Goal: Transaction & Acquisition: Book appointment/travel/reservation

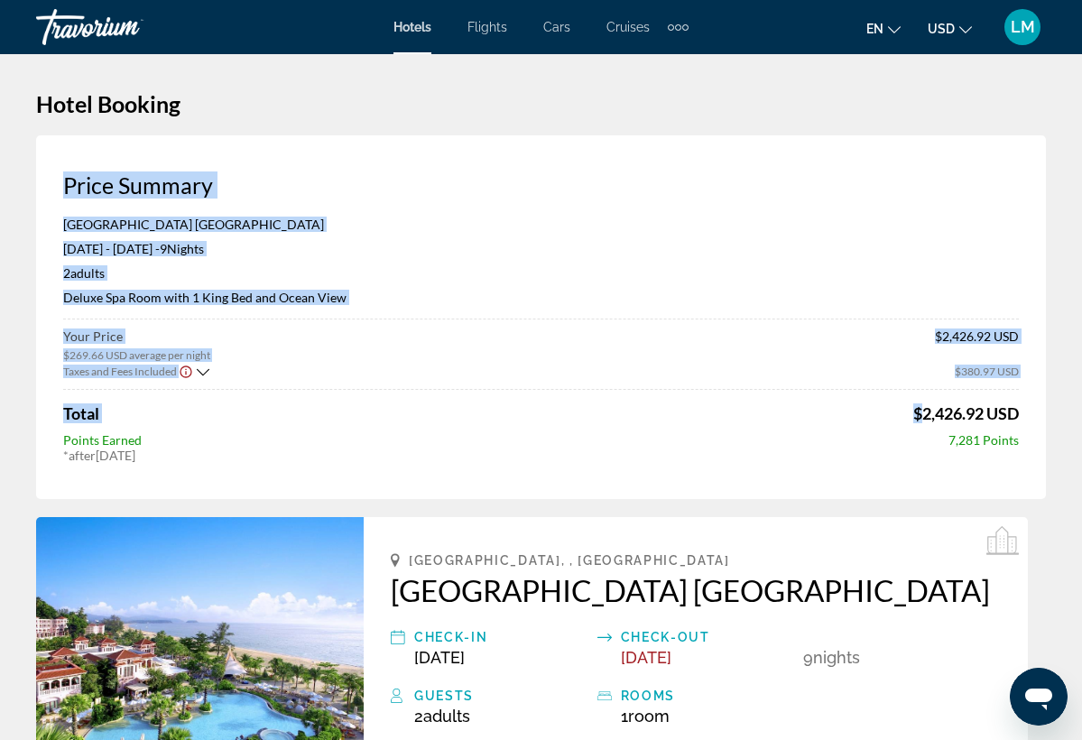
drag, startPoint x: 432, startPoint y: 289, endPoint x: 703, endPoint y: 280, distance: 271.0
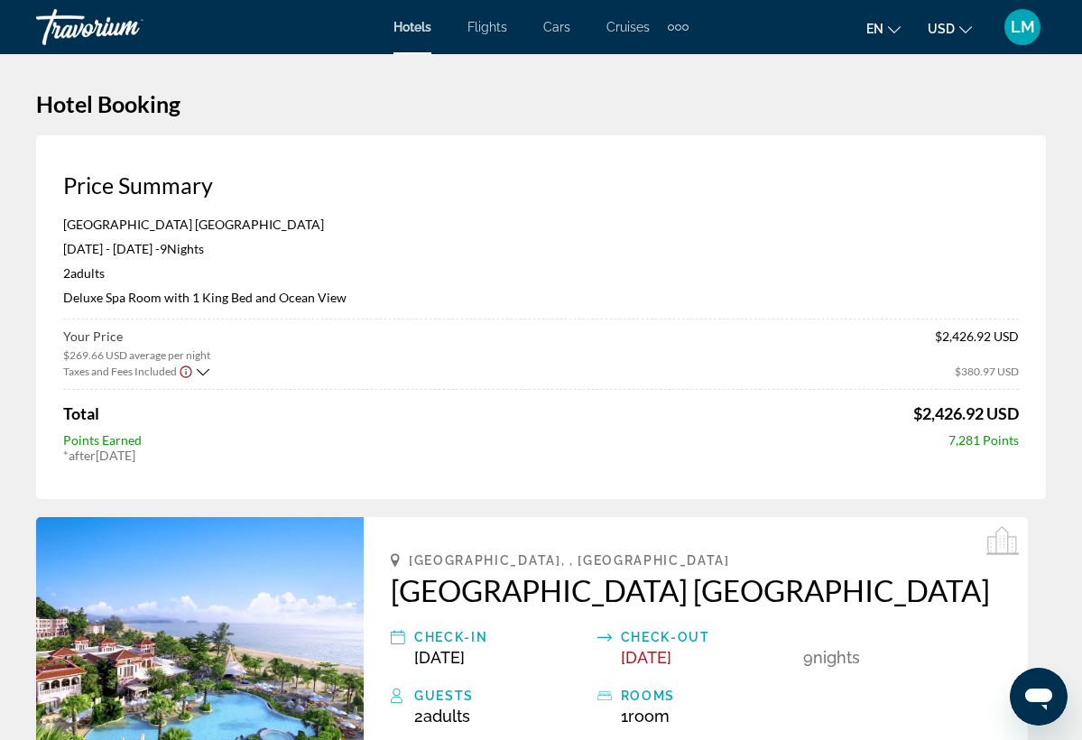
click at [493, 469] on div "Price Summary [GEOGRAPHIC_DATA] [GEOGRAPHIC_DATA] [DATE] - [DATE] - 9 Night Nig…" at bounding box center [541, 317] width 1010 height 364
click at [207, 614] on img "Main content" at bounding box center [200, 648] width 328 height 263
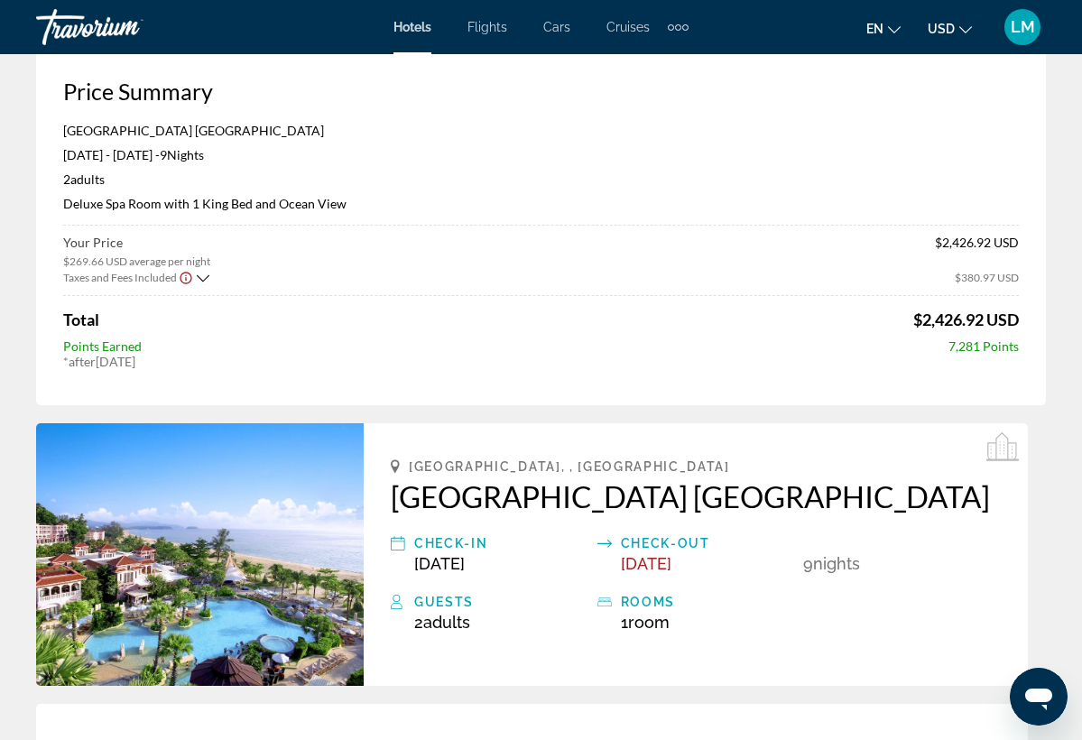
scroll to position [94, 0]
drag, startPoint x: 207, startPoint y: 614, endPoint x: 116, endPoint y: 613, distance: 91.2
click at [116, 613] on img "Main content" at bounding box center [200, 554] width 328 height 263
